Goal: Find specific page/section: Find specific page/section

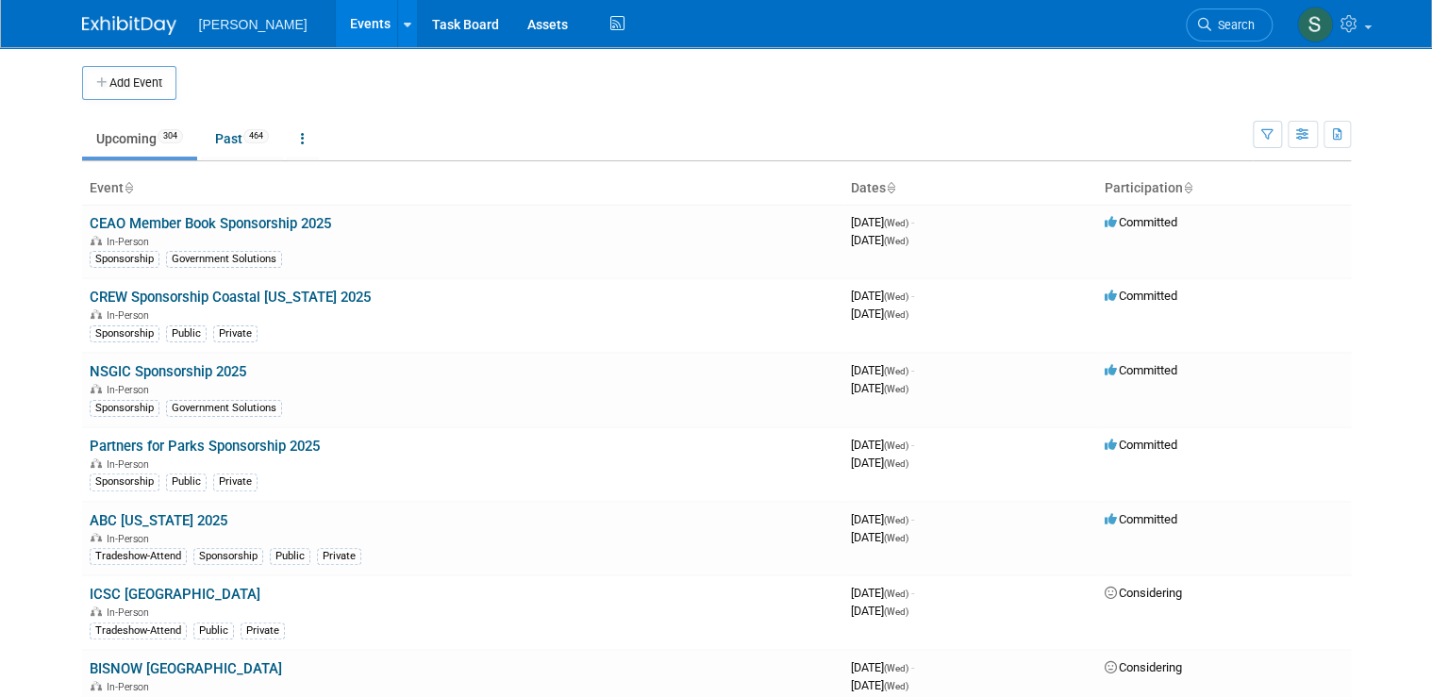
click at [1245, 31] on span "Search" at bounding box center [1232, 25] width 43 height 14
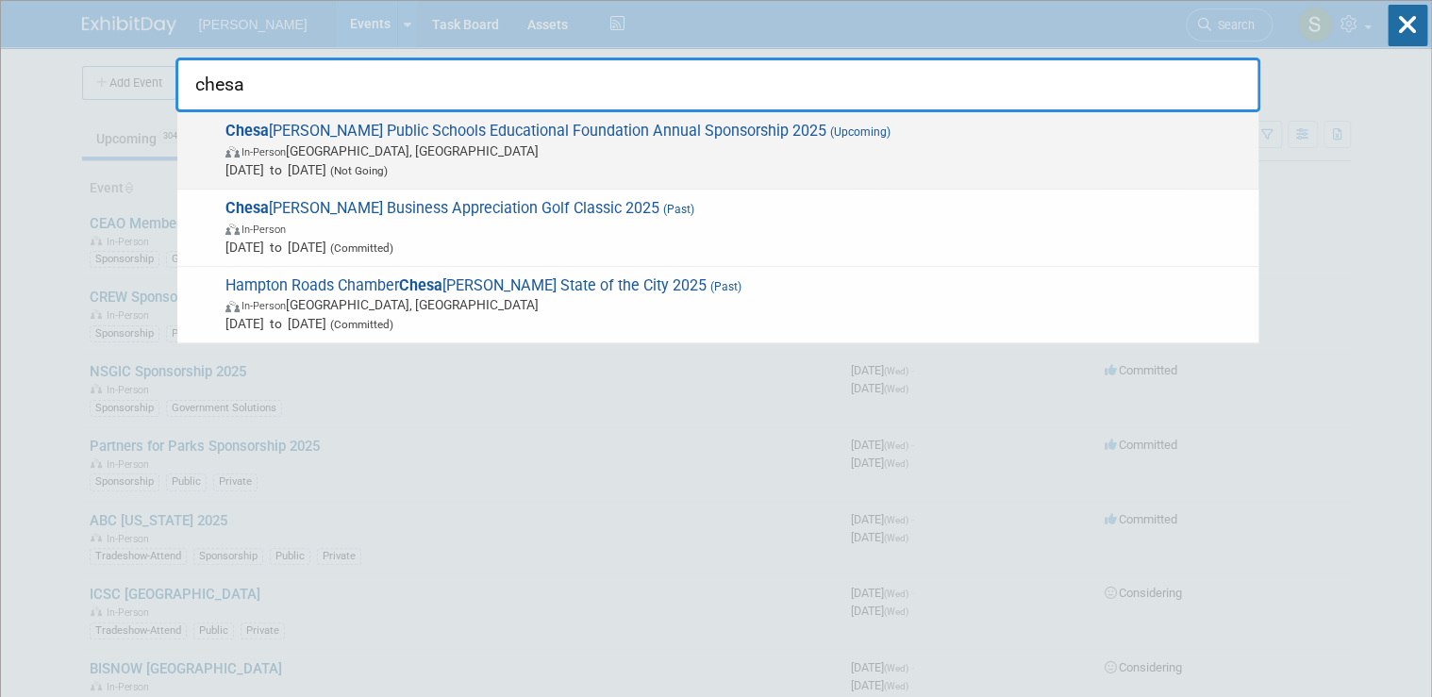
type input "chesa"
click at [352, 145] on span "In-Person Chesapeake, VA" at bounding box center [737, 151] width 1024 height 19
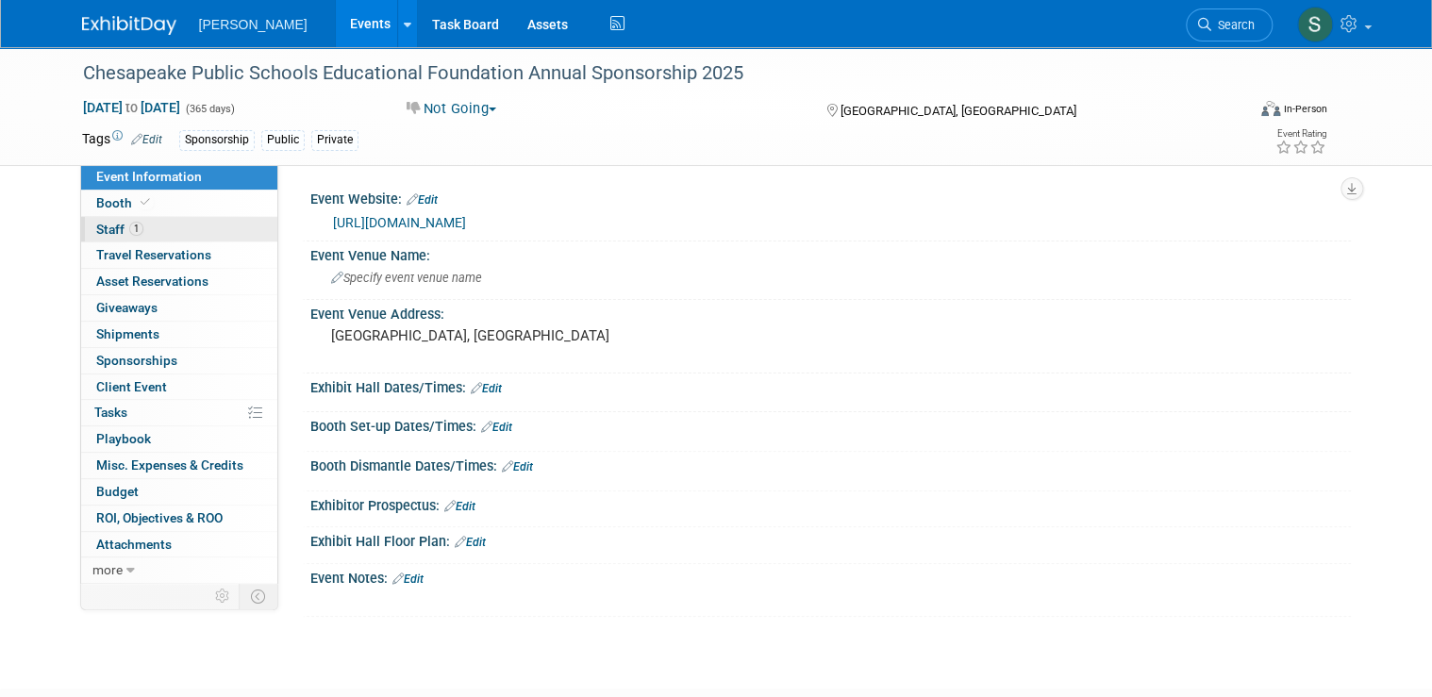
click at [135, 229] on link "1 Staff 1" at bounding box center [179, 229] width 196 height 25
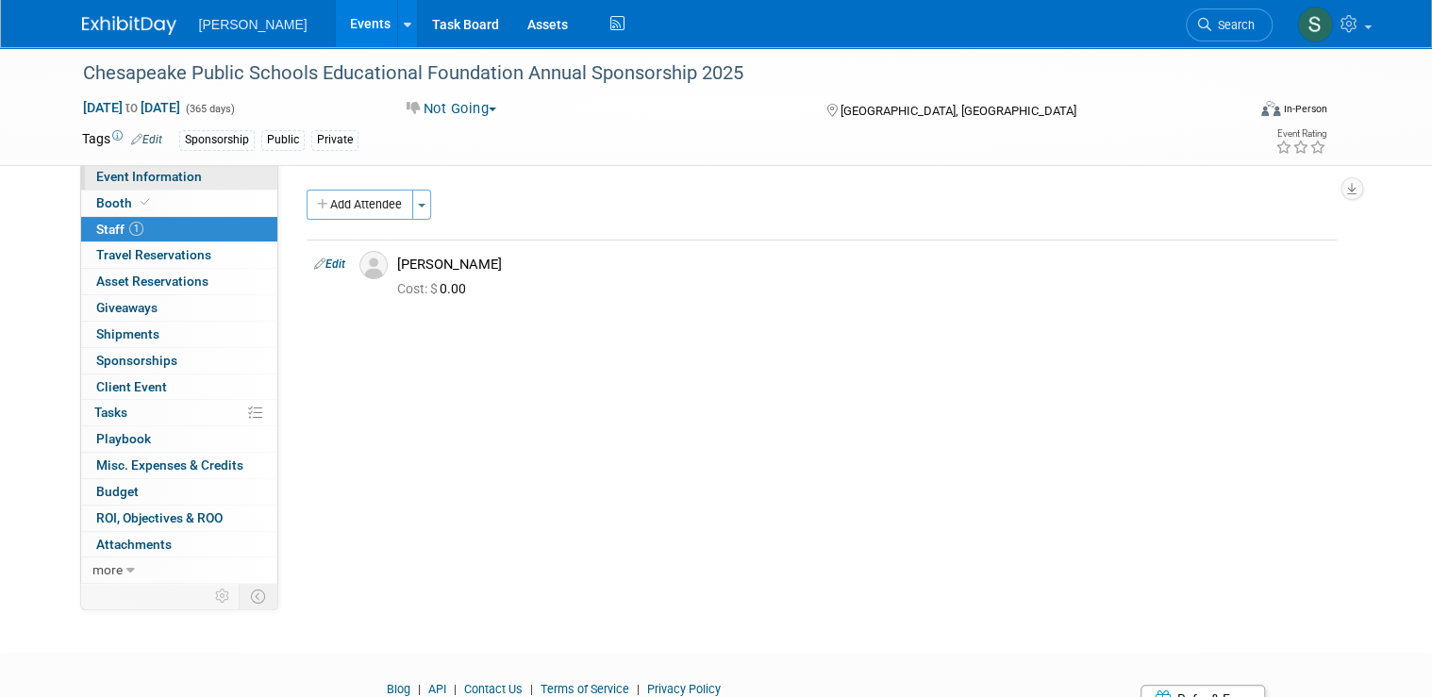
click at [170, 181] on span "Event Information" at bounding box center [149, 176] width 106 height 15
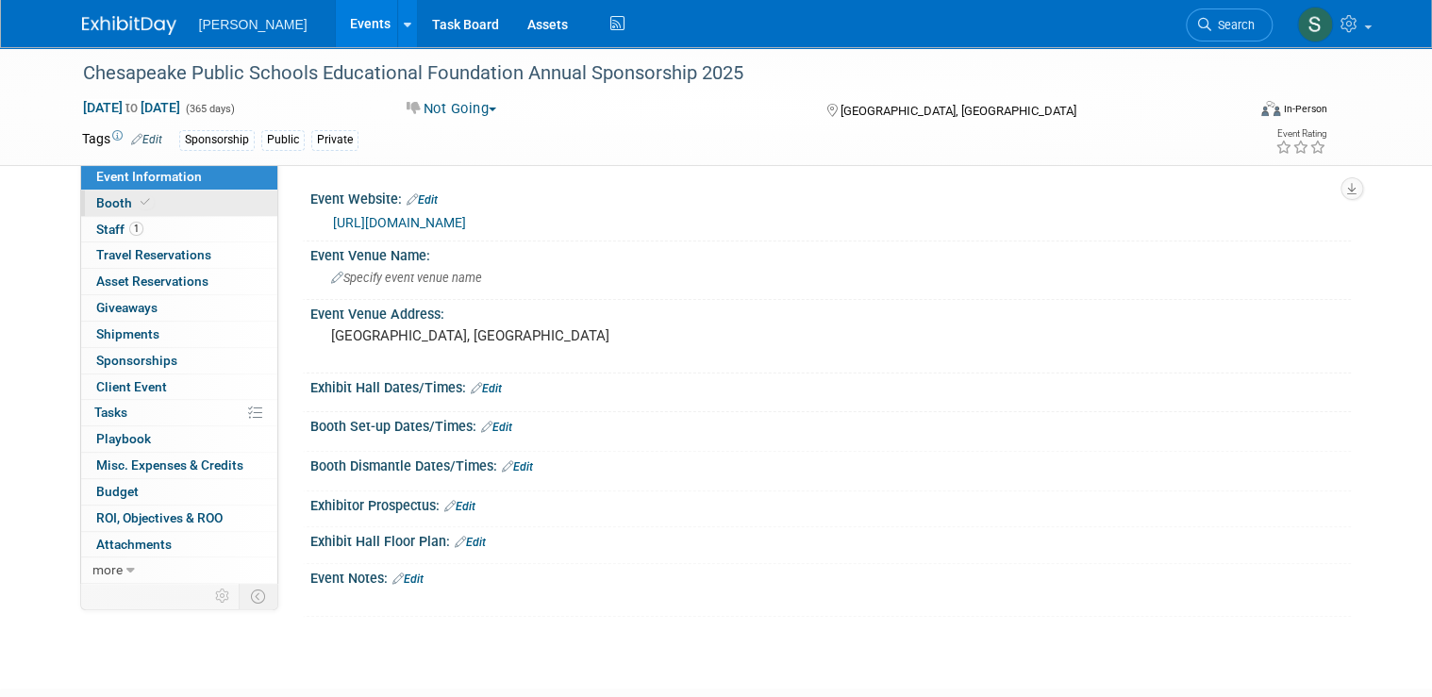
click at [179, 203] on link "Booth" at bounding box center [179, 203] width 196 height 25
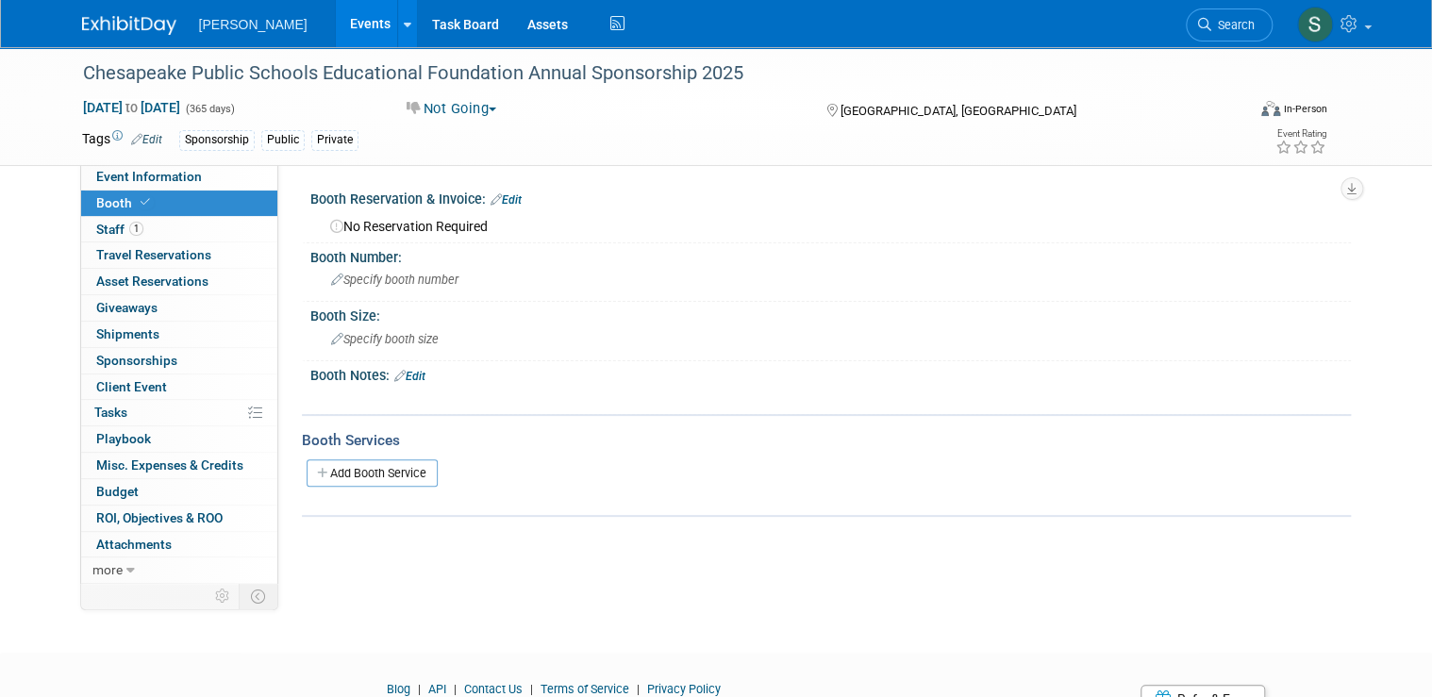
click at [134, 24] on img at bounding box center [129, 25] width 94 height 19
